Goal: Transaction & Acquisition: Download file/media

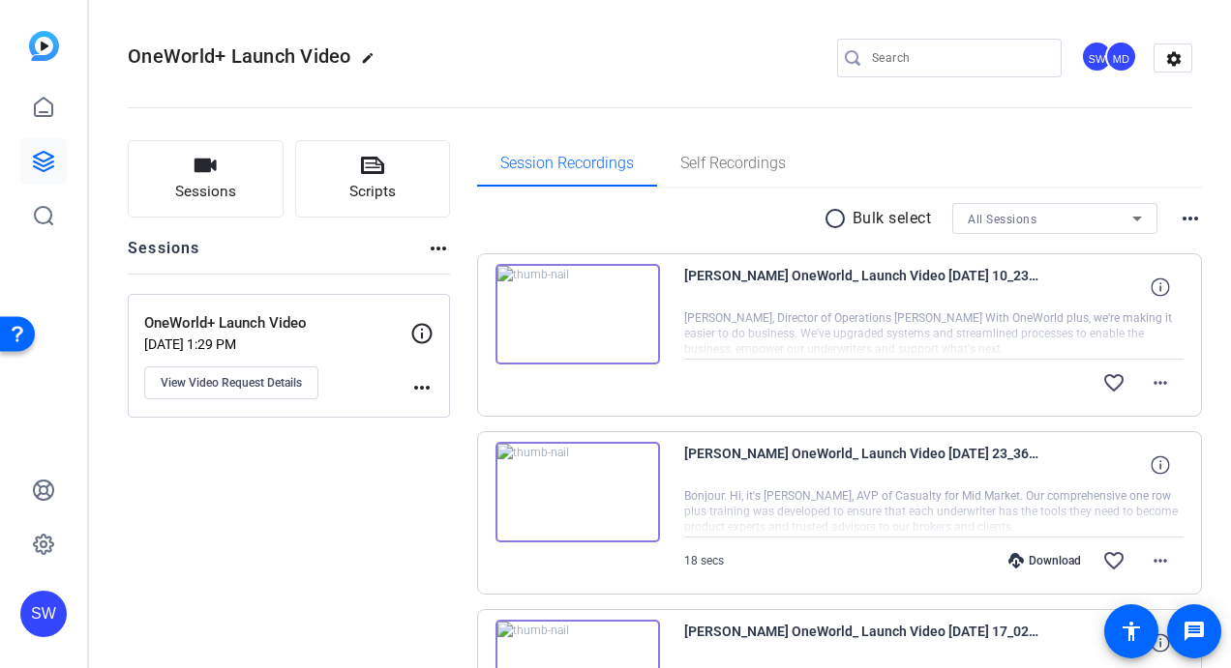
click at [573, 315] on img at bounding box center [577, 314] width 164 height 101
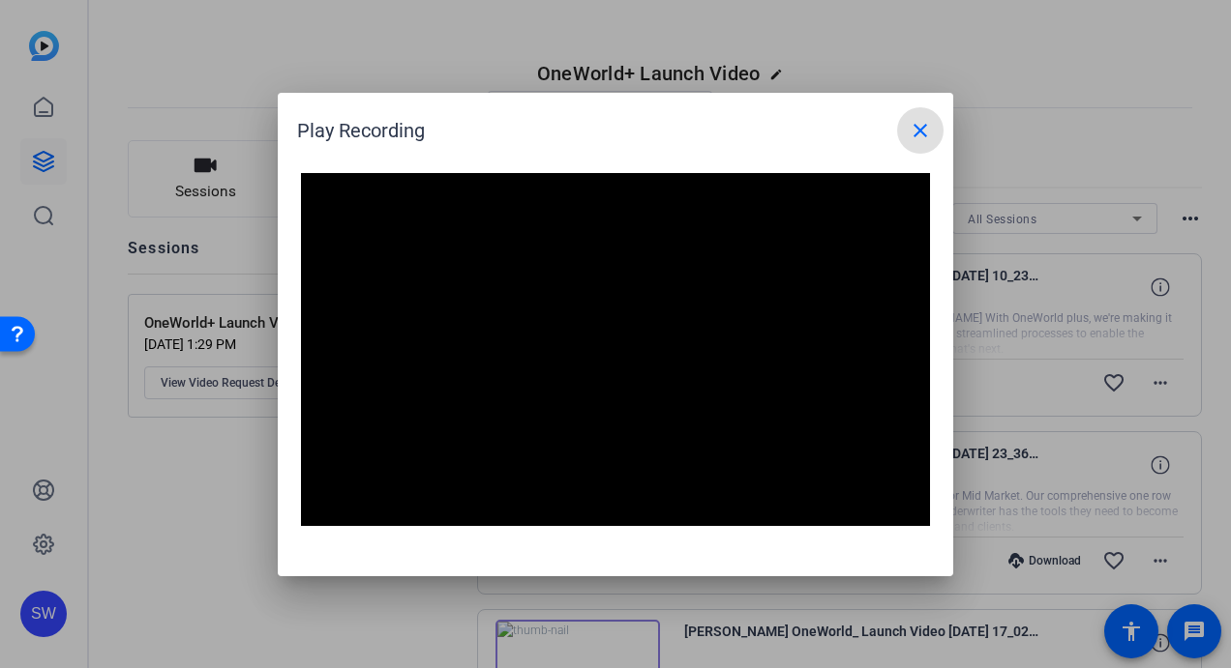
click at [920, 126] on mat-icon "close" at bounding box center [919, 130] width 23 height 23
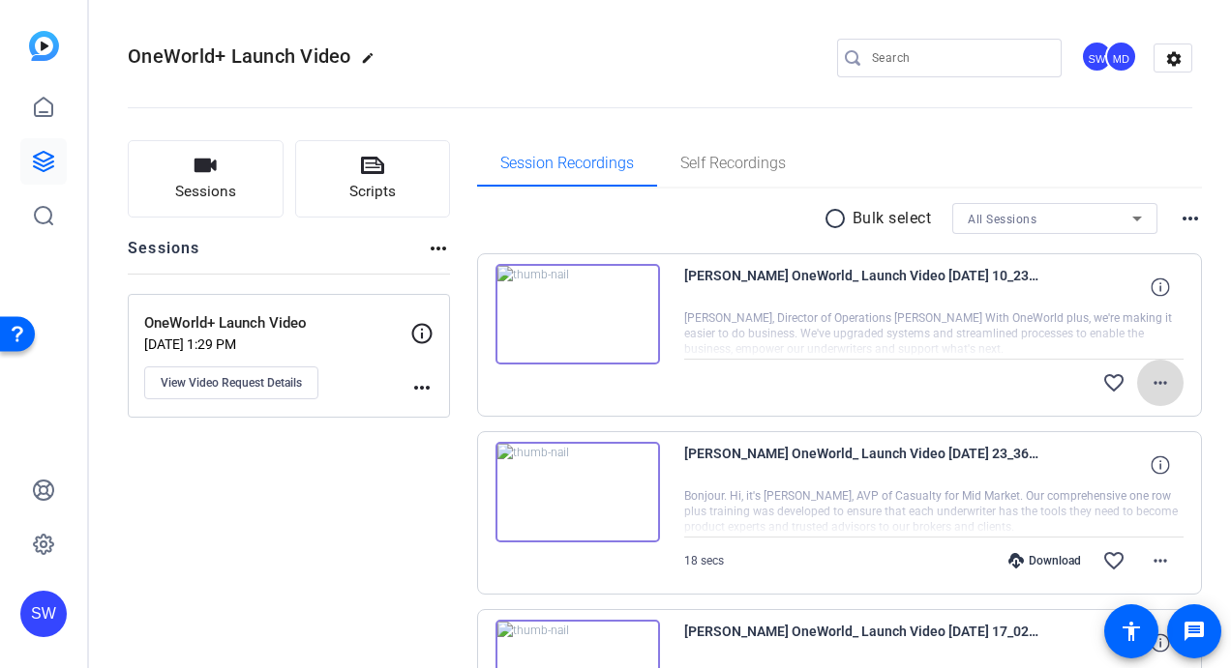
click at [1152, 385] on mat-icon "more_horiz" at bounding box center [1159, 382] width 23 height 23
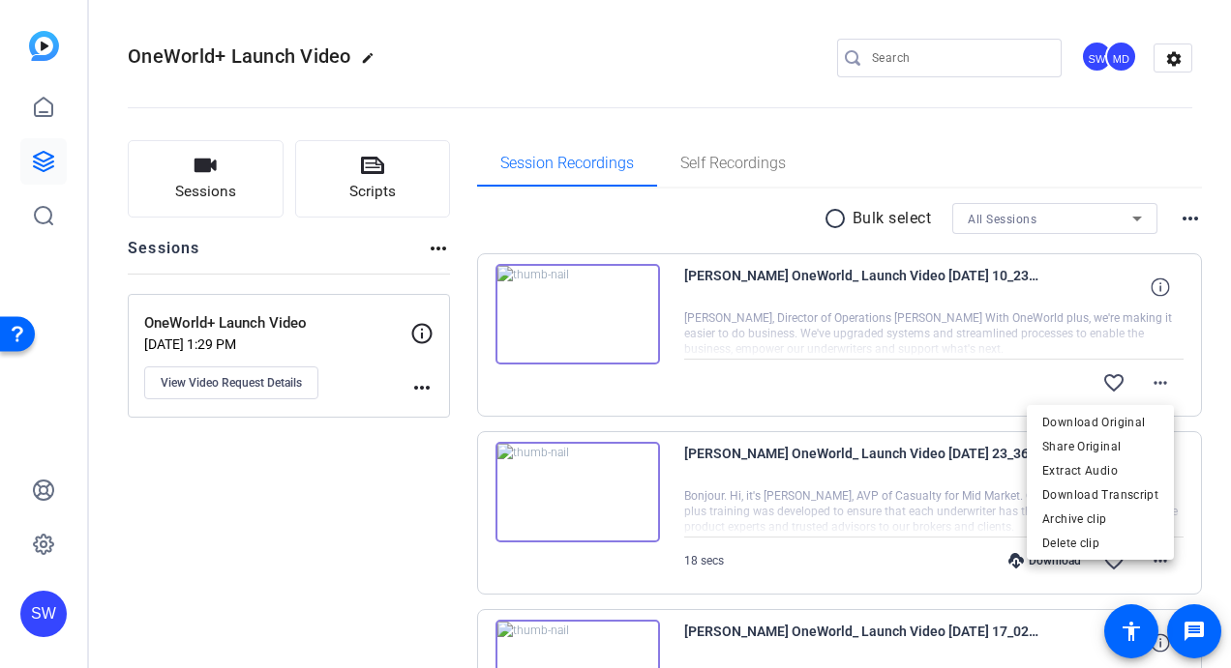
click at [870, 379] on div at bounding box center [615, 334] width 1231 height 668
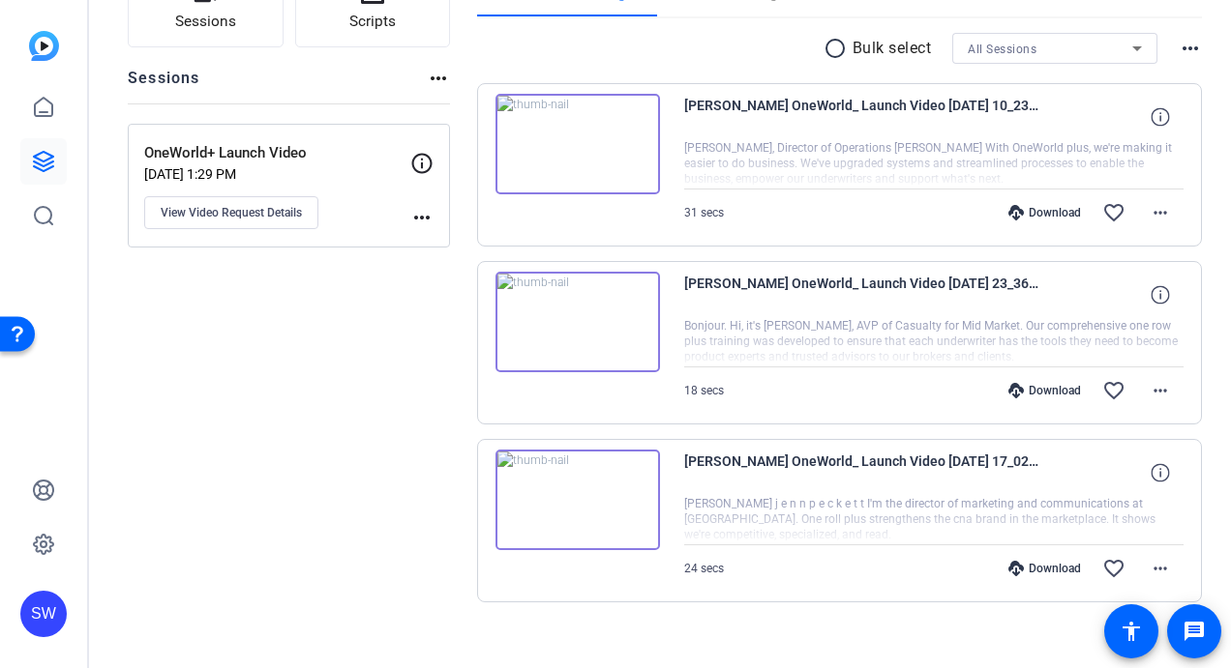
scroll to position [188, 0]
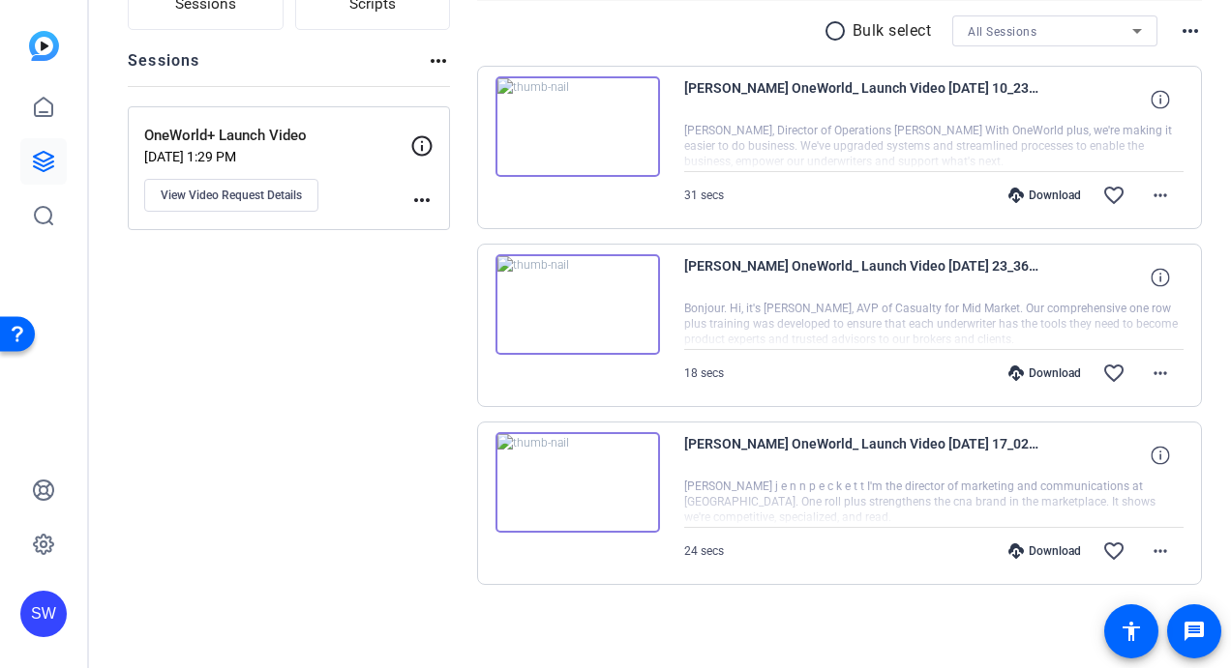
click at [1040, 192] on div "Download" at bounding box center [1044, 195] width 92 height 15
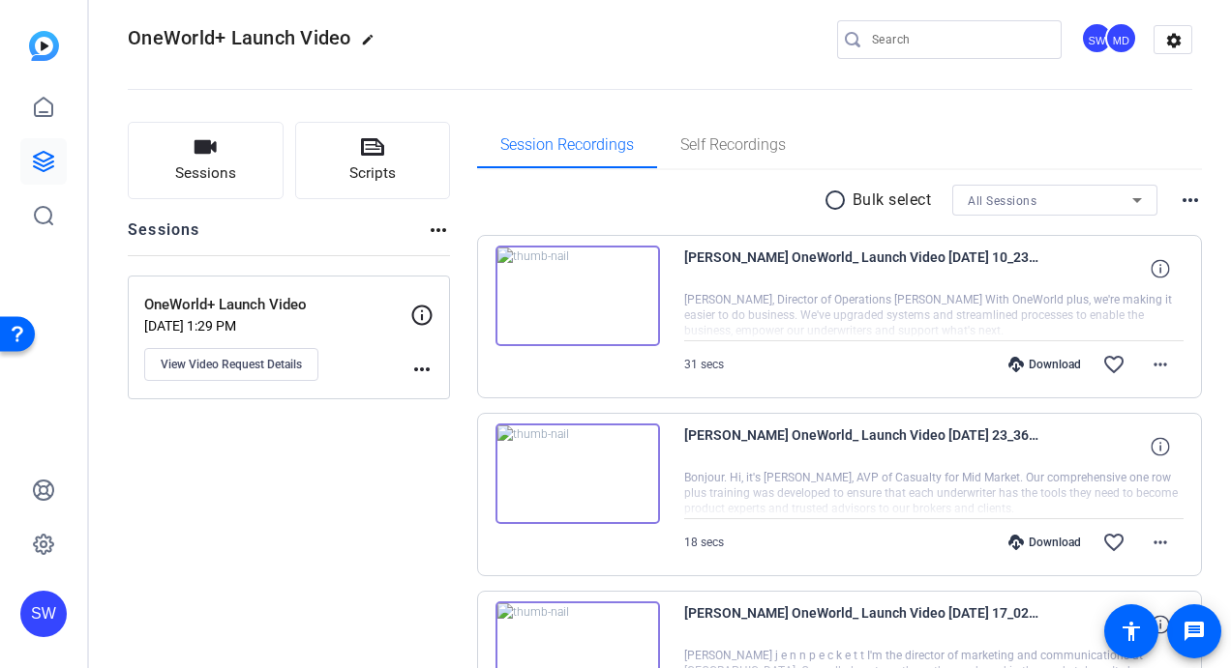
scroll to position [0, 0]
